Goal: Navigation & Orientation: Find specific page/section

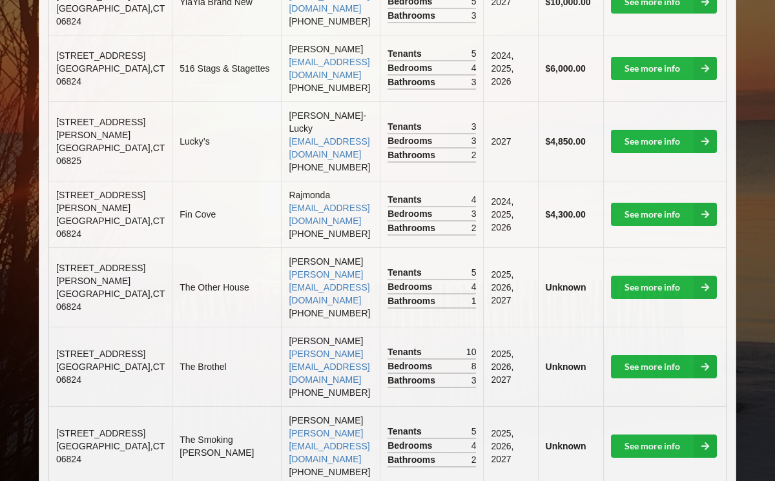
scroll to position [445, 0]
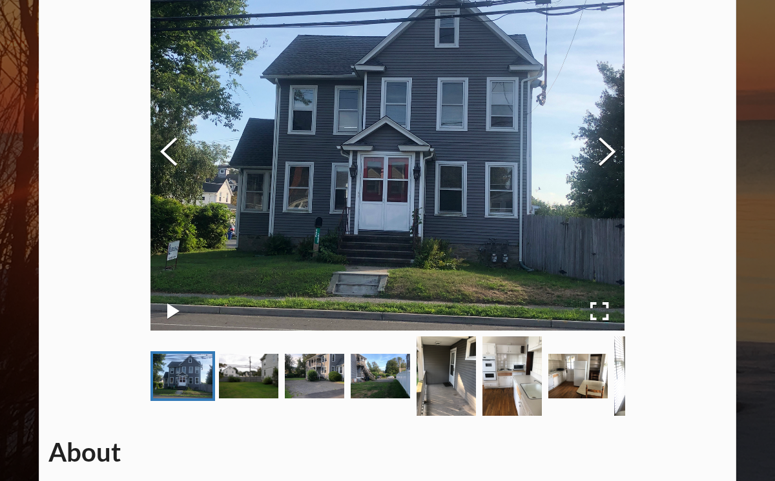
scroll to position [109, 0]
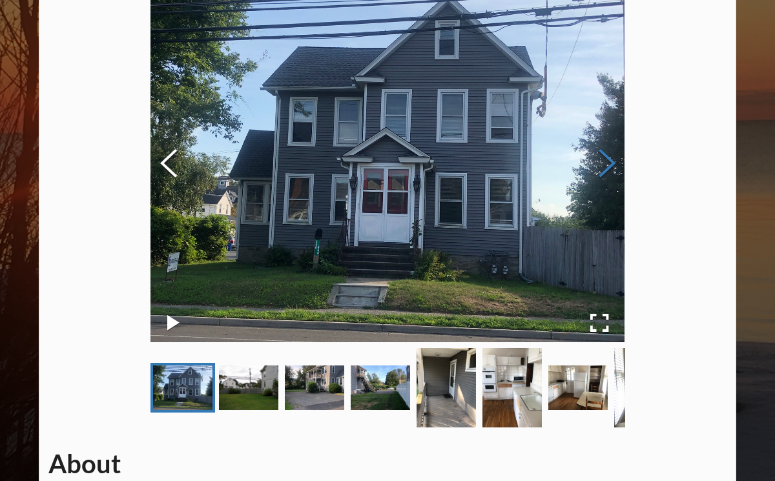
click at [604, 158] on button "Next Slide" at bounding box center [607, 165] width 36 height 117
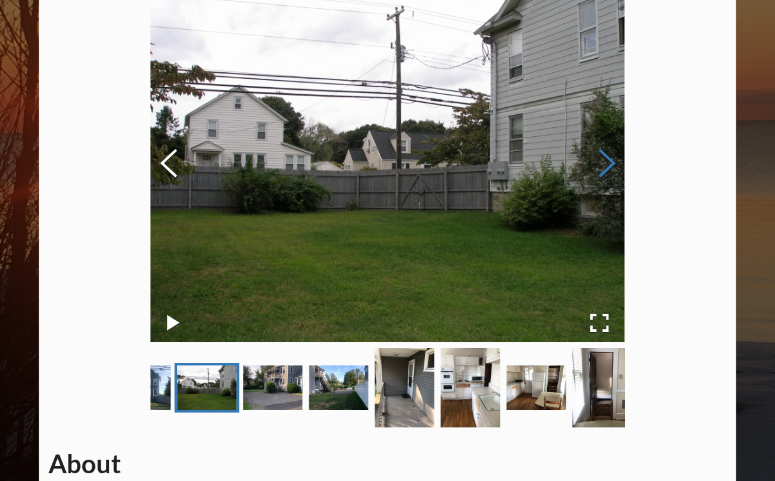
click at [604, 158] on button "Next Slide" at bounding box center [607, 165] width 36 height 117
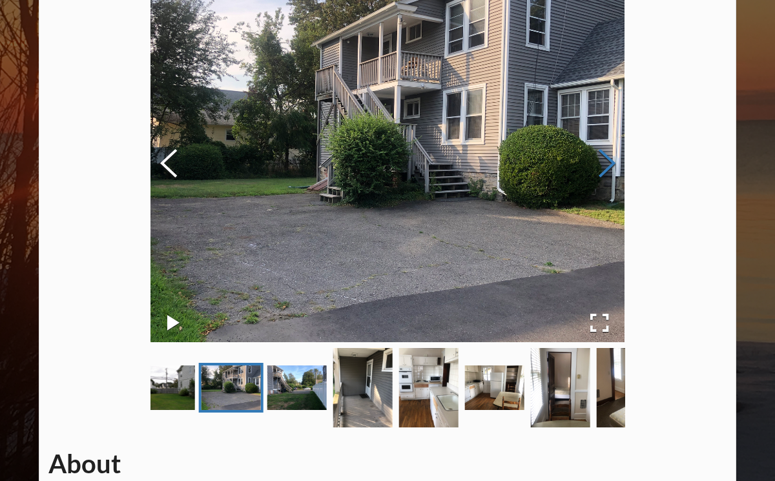
click at [604, 158] on button "Next Slide" at bounding box center [607, 165] width 36 height 117
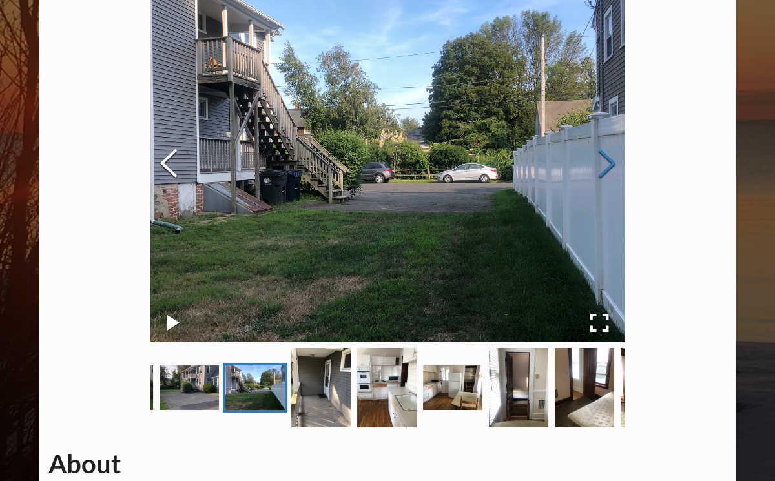
click at [604, 158] on button "Next Slide" at bounding box center [607, 165] width 36 height 117
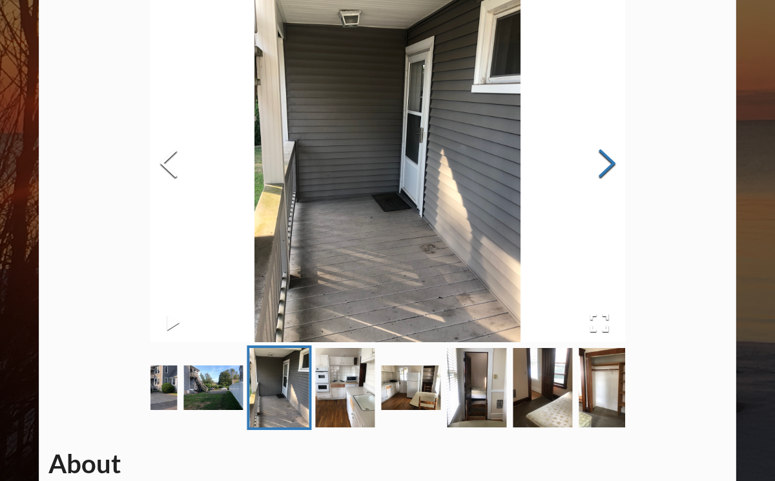
click at [604, 158] on button "Next Slide" at bounding box center [607, 165] width 36 height 117
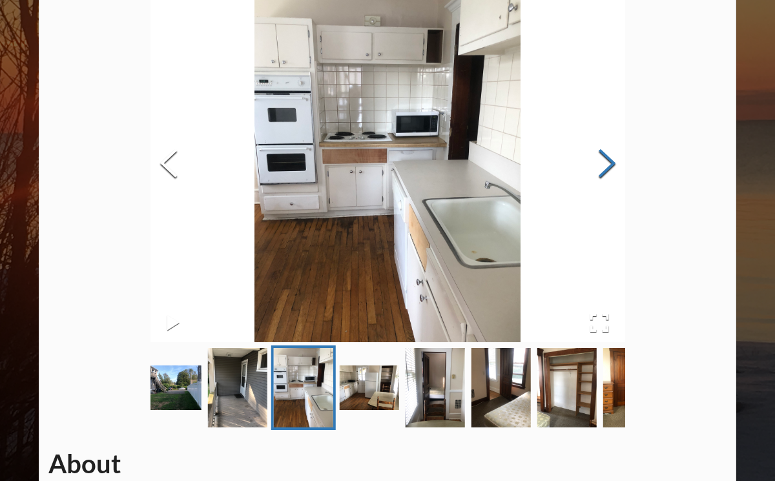
click at [604, 158] on button "Next Slide" at bounding box center [607, 165] width 36 height 117
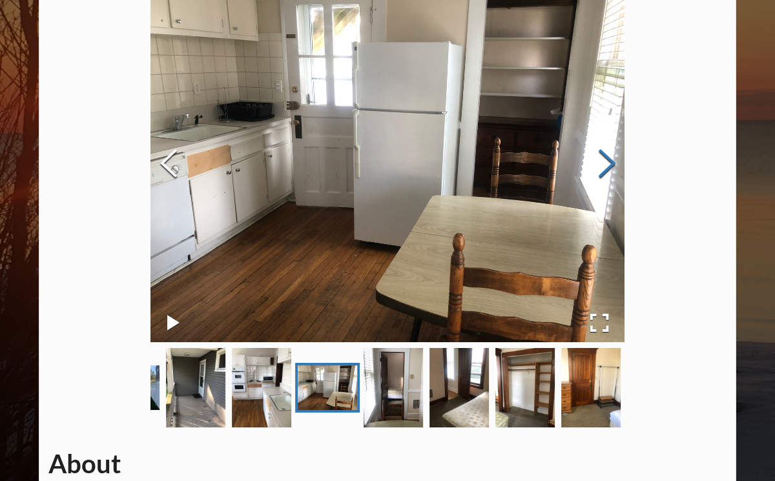
click at [604, 158] on button "Next Slide" at bounding box center [607, 165] width 36 height 117
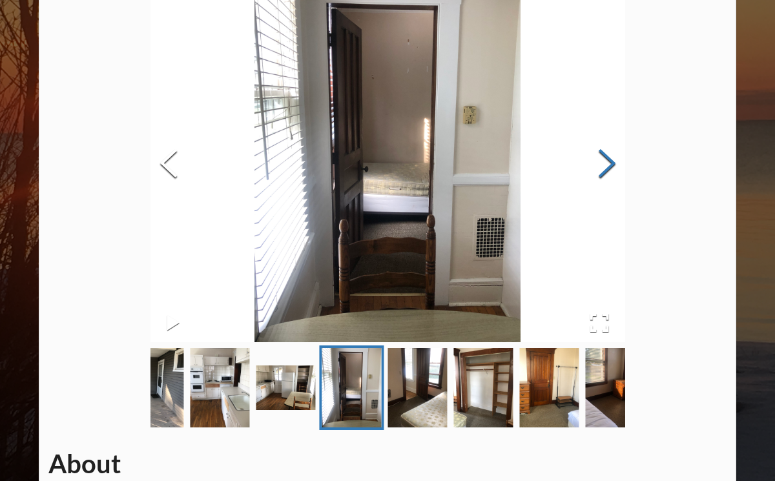
click at [604, 158] on button "Next Slide" at bounding box center [607, 165] width 36 height 117
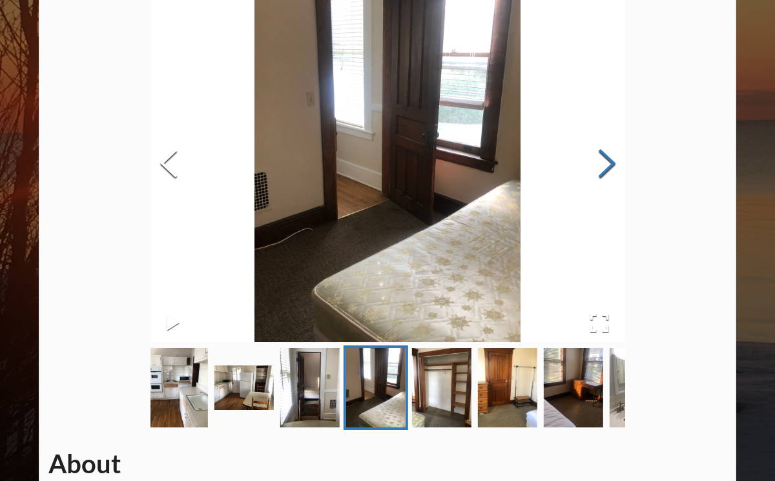
click at [604, 158] on button "Next Slide" at bounding box center [607, 165] width 36 height 117
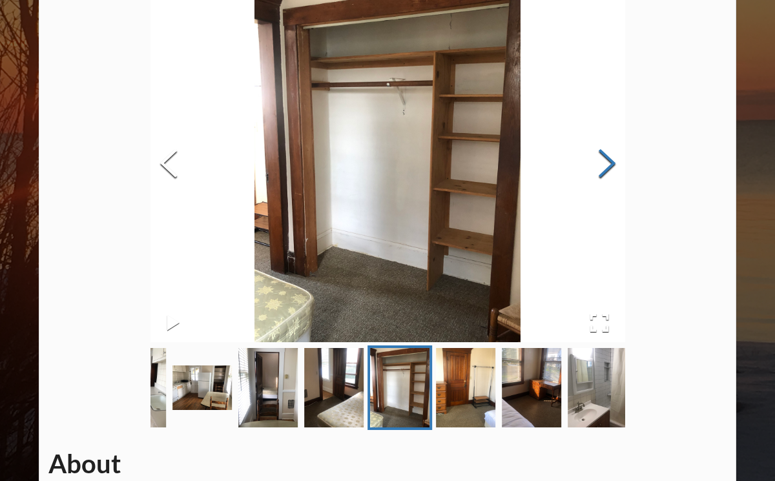
click at [604, 158] on button "Next Slide" at bounding box center [607, 165] width 36 height 117
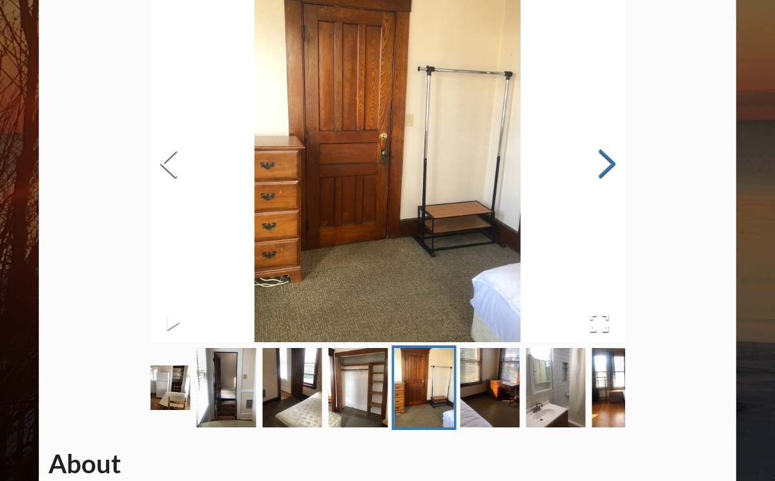
click at [604, 158] on button "Next Slide" at bounding box center [607, 165] width 36 height 117
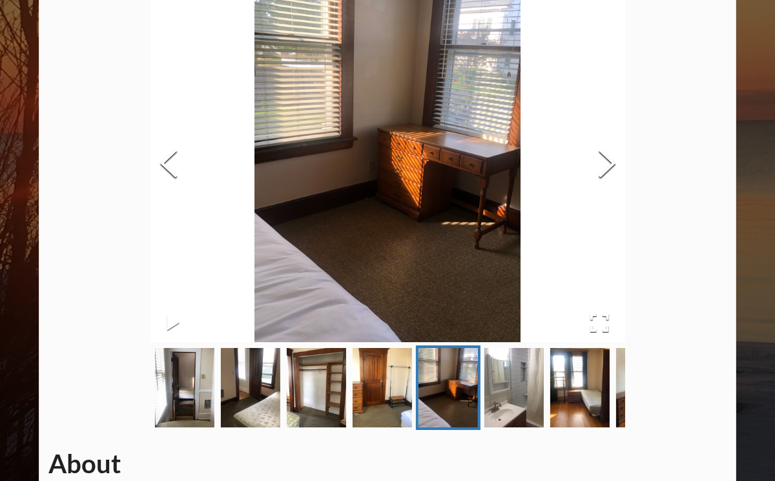
scroll to position [0, 0]
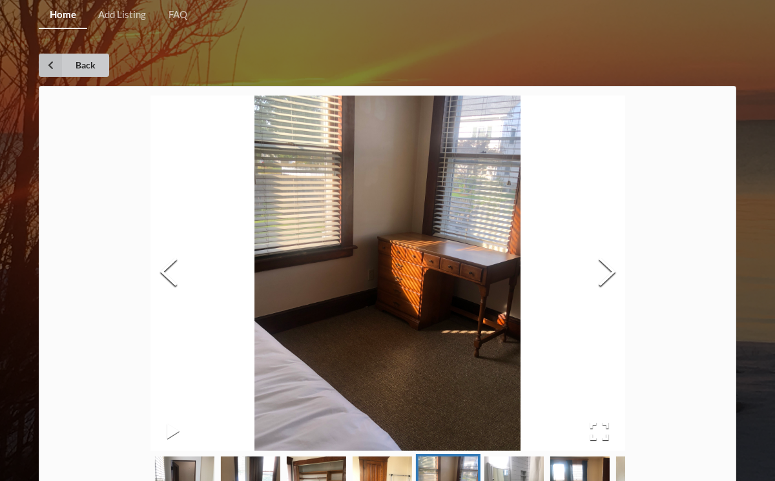
click at [47, 63] on icon at bounding box center [50, 65] width 23 height 23
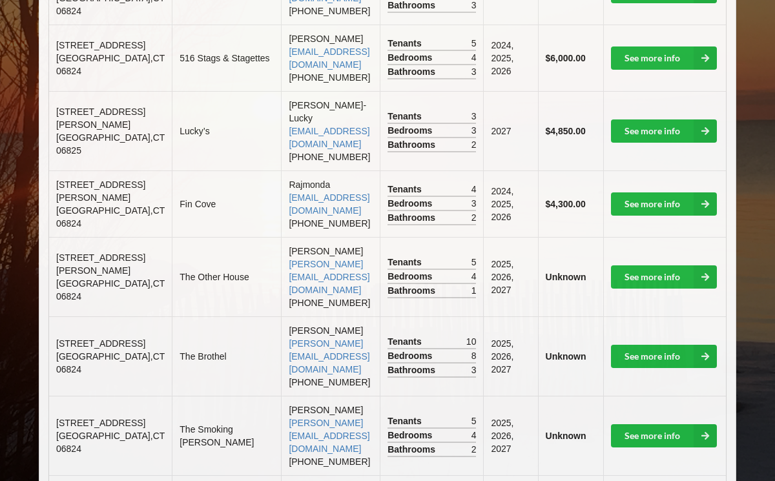
scroll to position [456, 0]
